Goal: Transaction & Acquisition: Purchase product/service

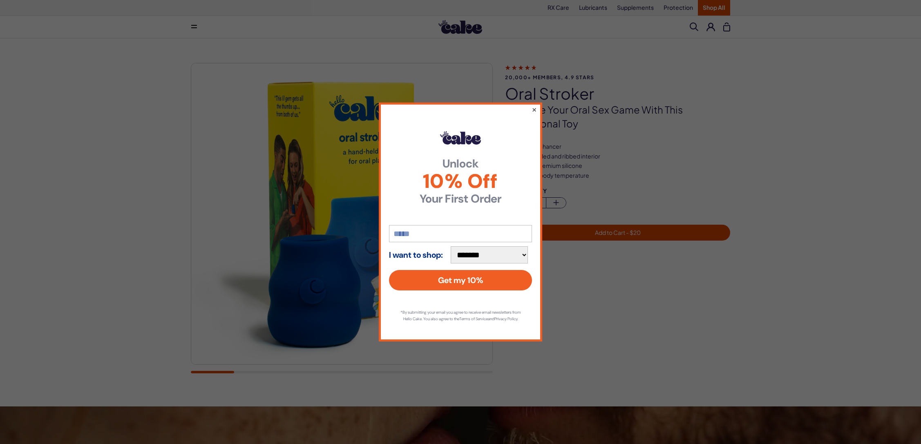
click at [534, 105] on button "×" at bounding box center [533, 110] width 5 height 10
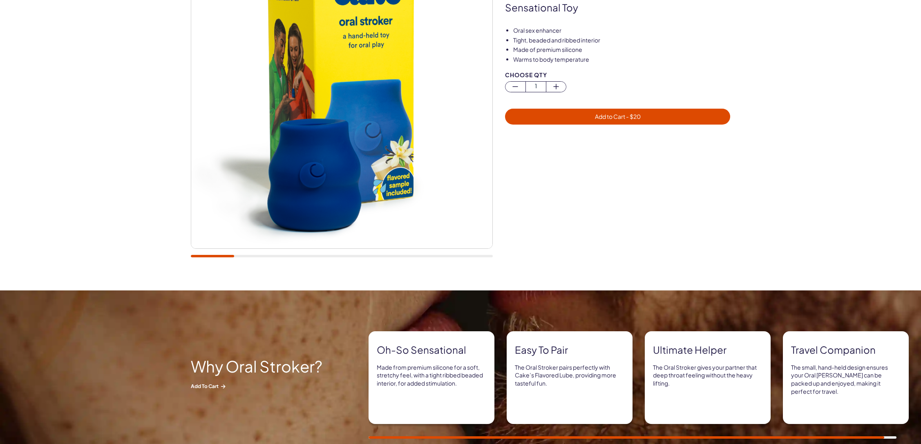
scroll to position [123, 0]
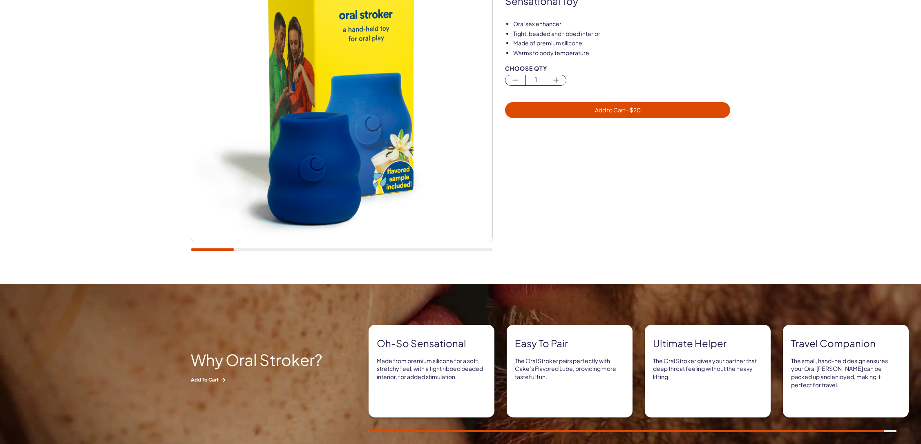
click at [384, 180] on img at bounding box center [341, 91] width 301 height 301
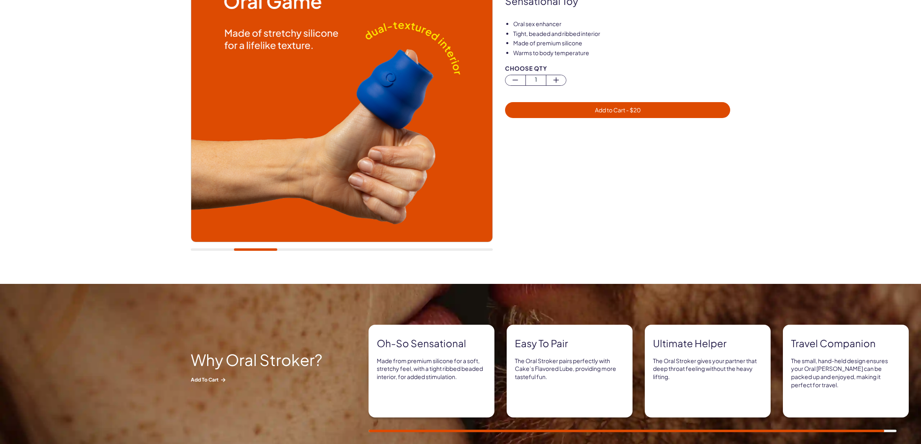
click at [279, 250] on div at bounding box center [342, 249] width 302 height 2
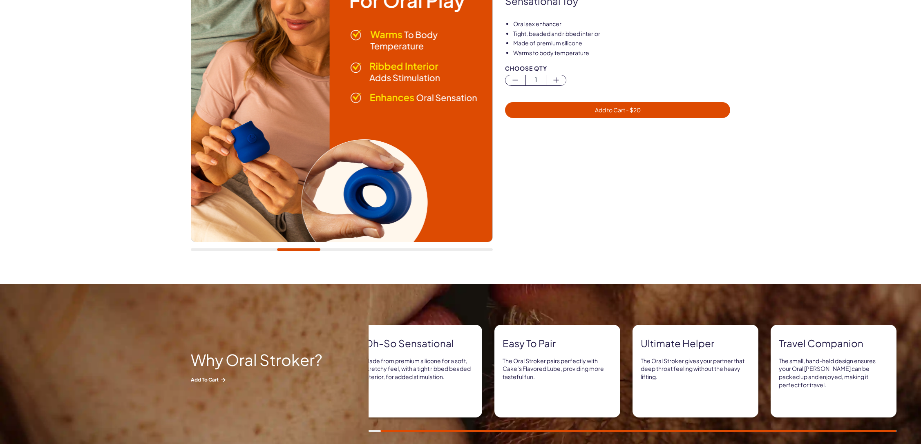
drag, startPoint x: 296, startPoint y: 252, endPoint x: 264, endPoint y: 249, distance: 32.0
click at [264, 249] on div at bounding box center [342, 99] width 302 height 319
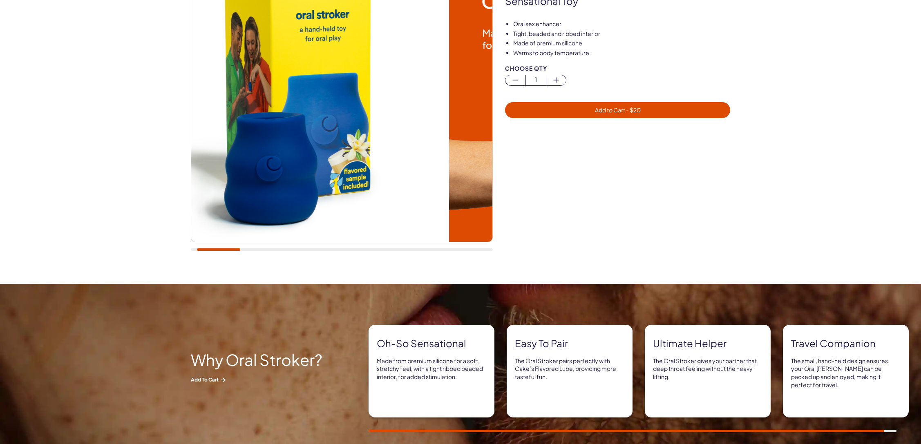
click at [218, 249] on div at bounding box center [218, 249] width 43 height 2
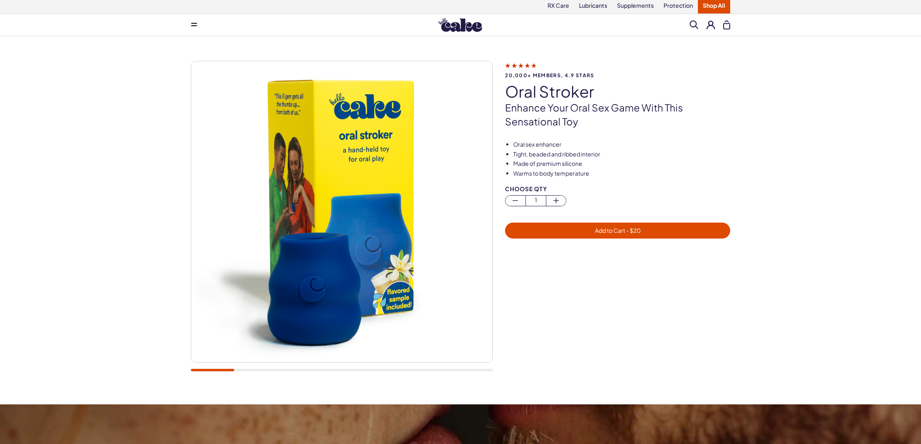
scroll to position [0, 0]
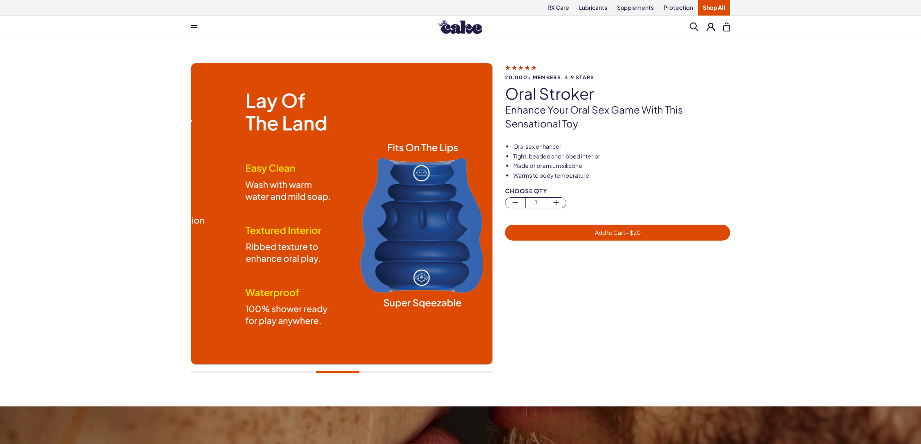
click at [337, 372] on div at bounding box center [337, 372] width 43 height 2
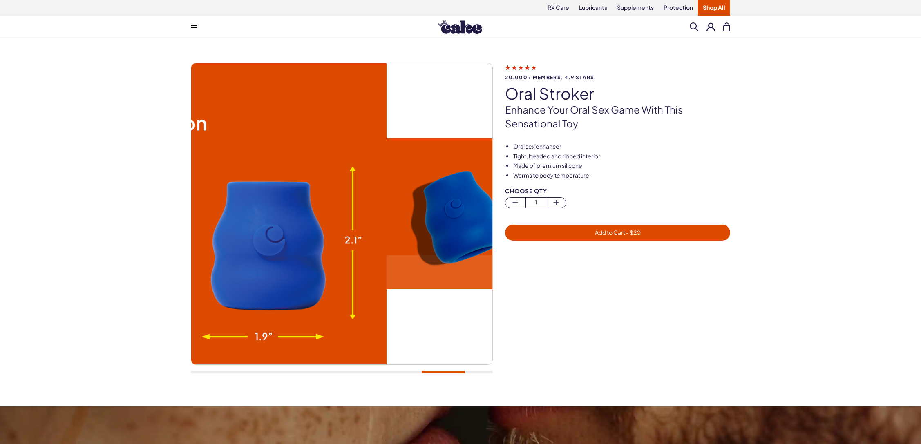
click at [440, 372] on div at bounding box center [443, 372] width 43 height 2
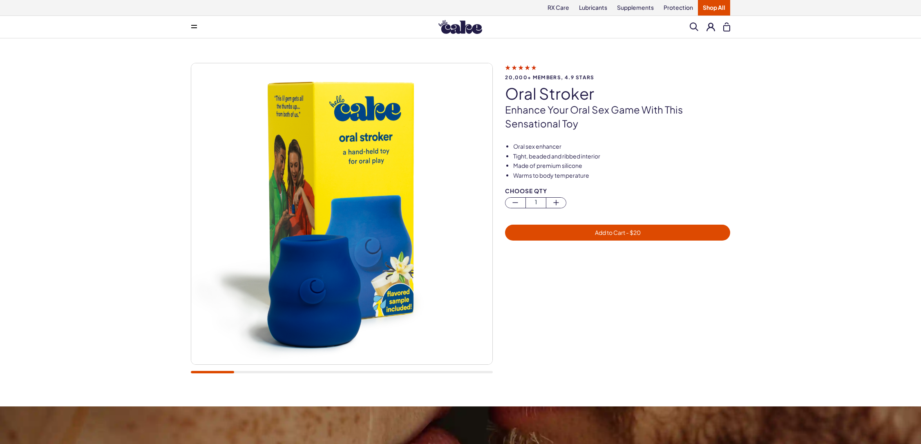
click at [210, 381] on div at bounding box center [342, 222] width 302 height 319
